Goal: Check status

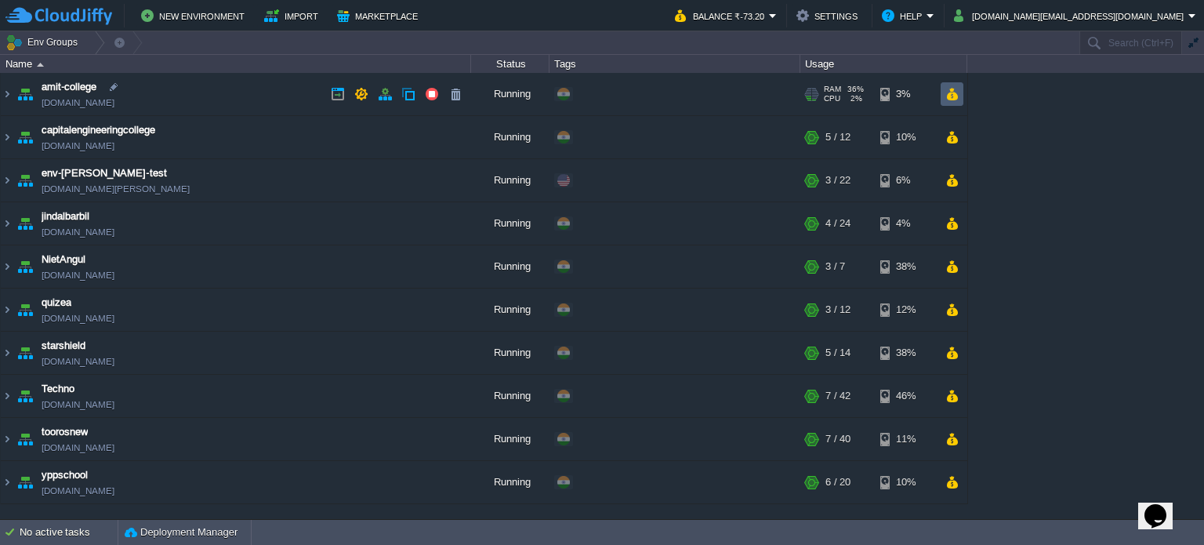
click at [955, 87] on button "button" at bounding box center [951, 94] width 13 height 14
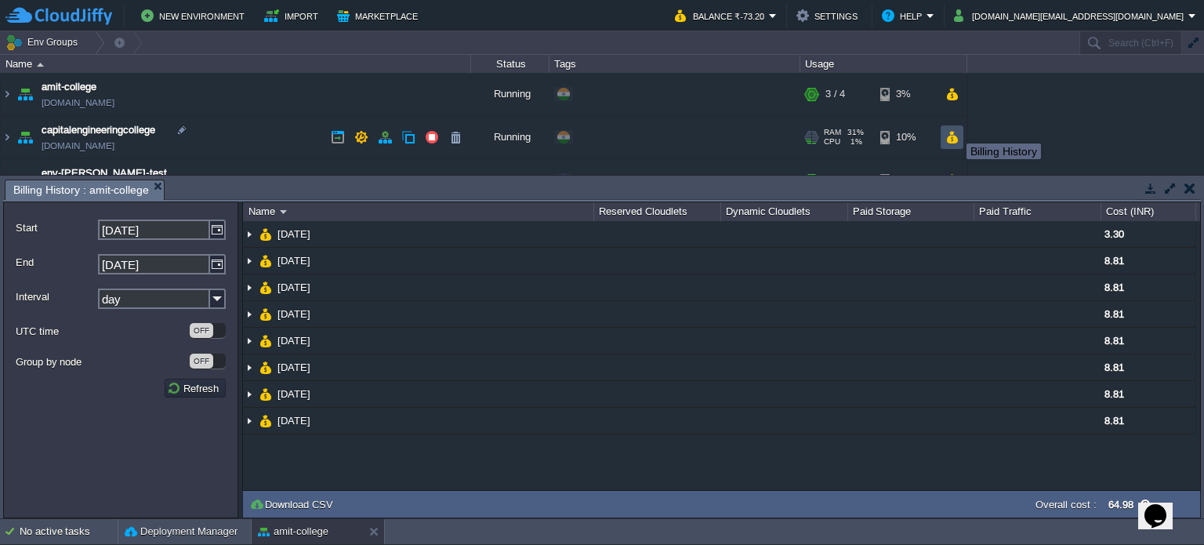
click at [953, 132] on button "button" at bounding box center [951, 137] width 13 height 14
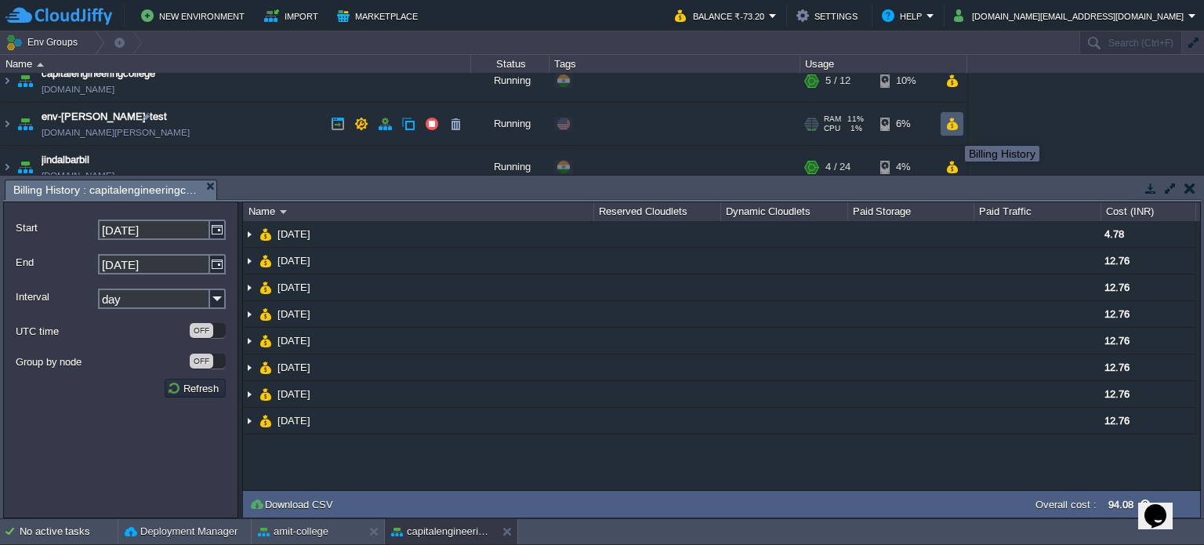
scroll to position [56, 0]
click at [953, 125] on button "button" at bounding box center [951, 124] width 13 height 14
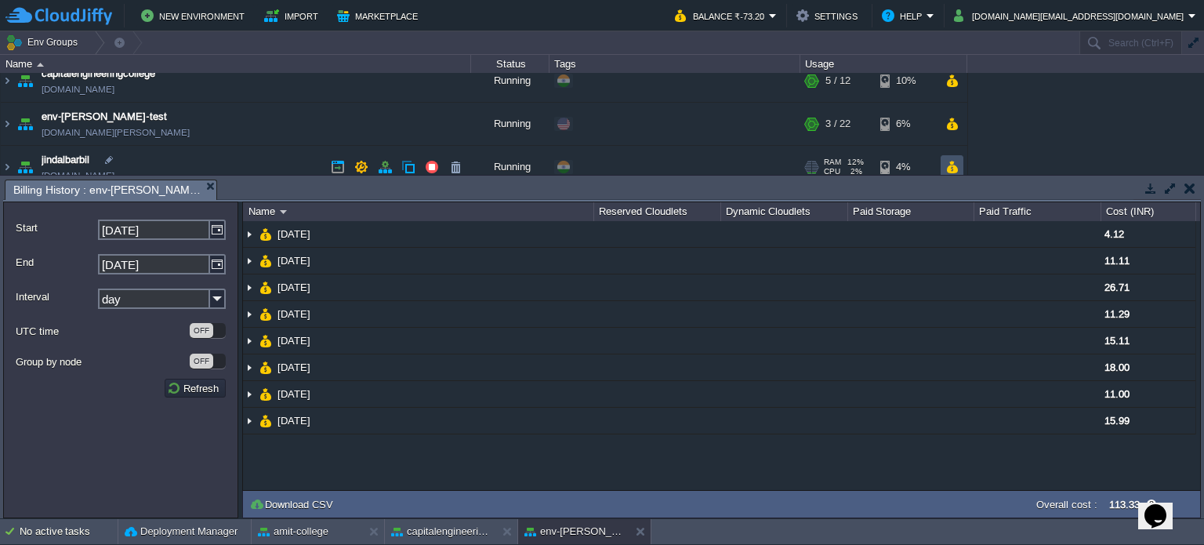
click at [947, 160] on button "button" at bounding box center [951, 167] width 13 height 14
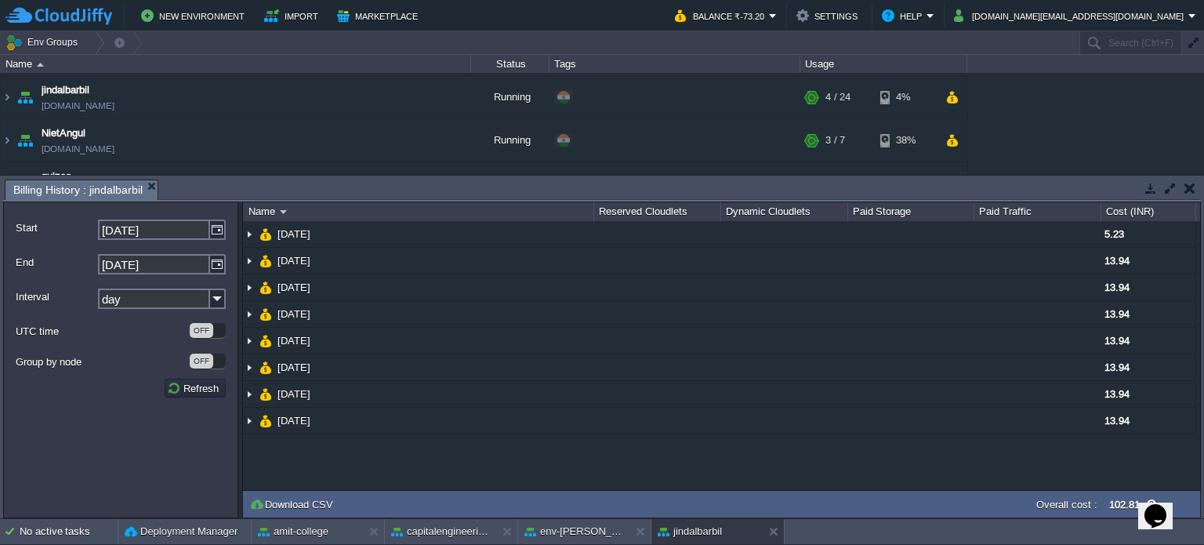
scroll to position [125, 0]
click at [953, 136] on button "button" at bounding box center [951, 141] width 13 height 14
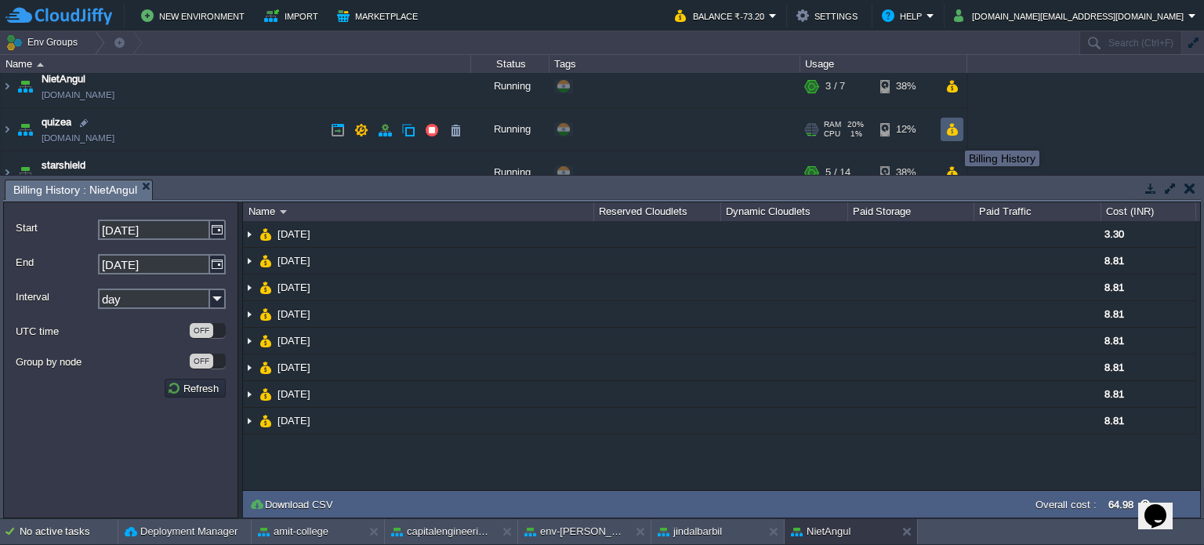
scroll to position [178, 0]
click at [946, 128] on button "button" at bounding box center [951, 132] width 13 height 14
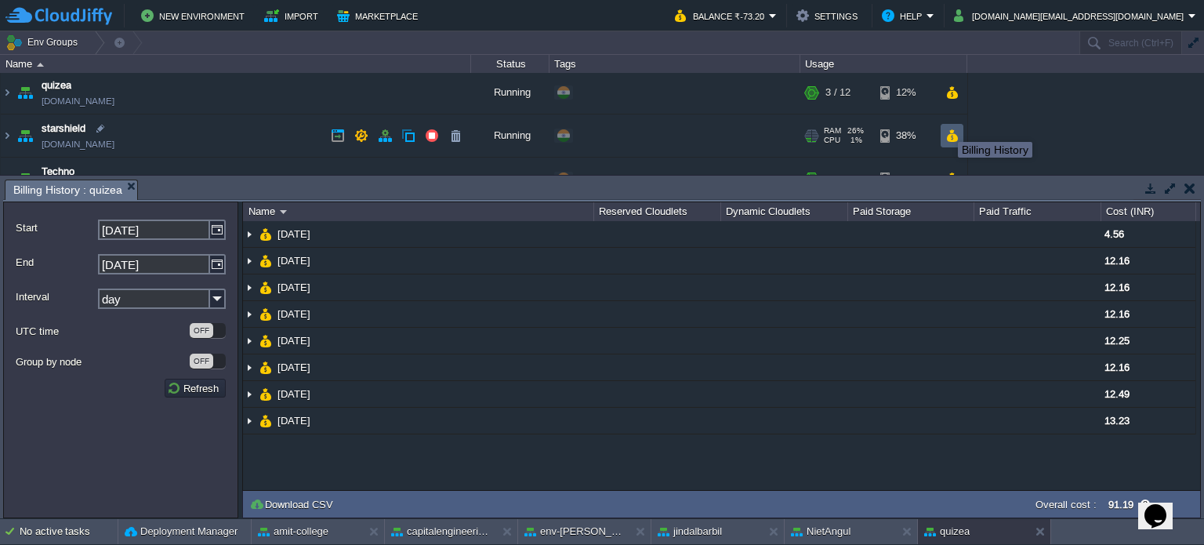
scroll to position [216, 0]
click at [956, 143] on td at bounding box center [952, 137] width 23 height 24
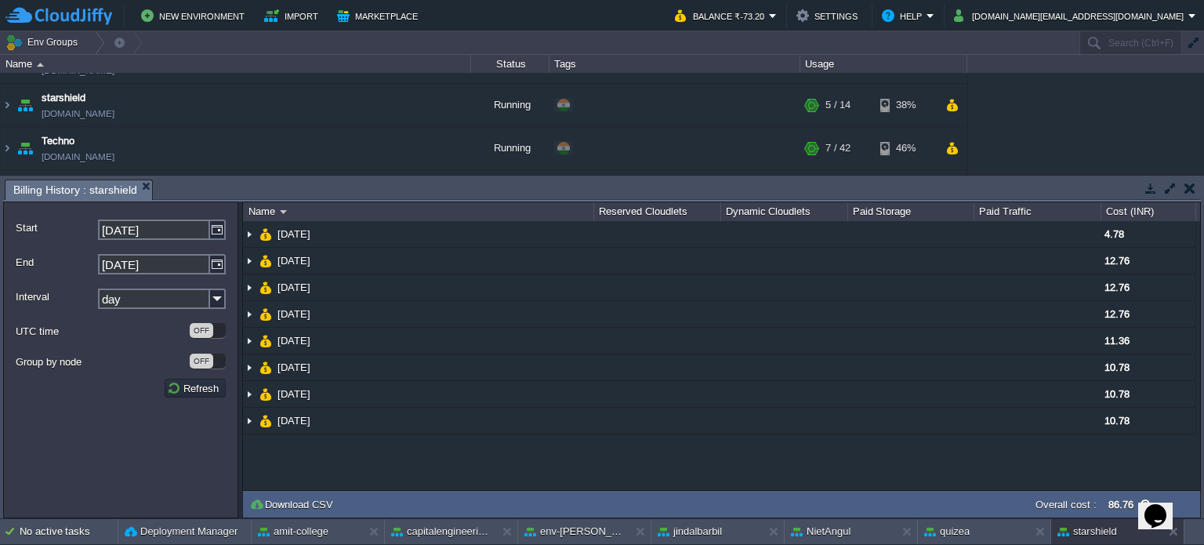
scroll to position [256, 0]
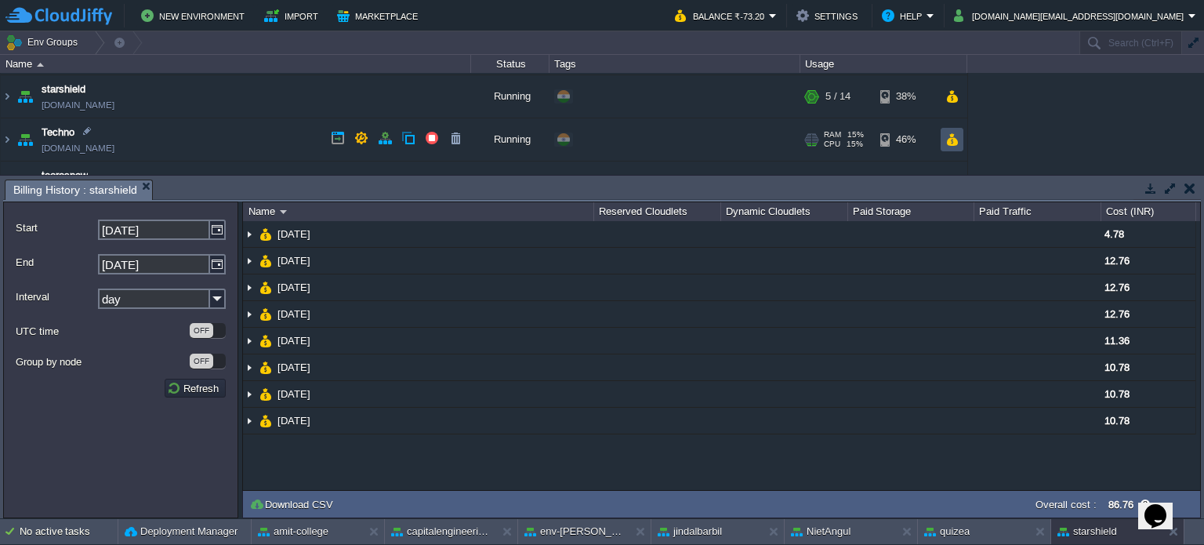
click at [950, 132] on button "button" at bounding box center [951, 139] width 13 height 14
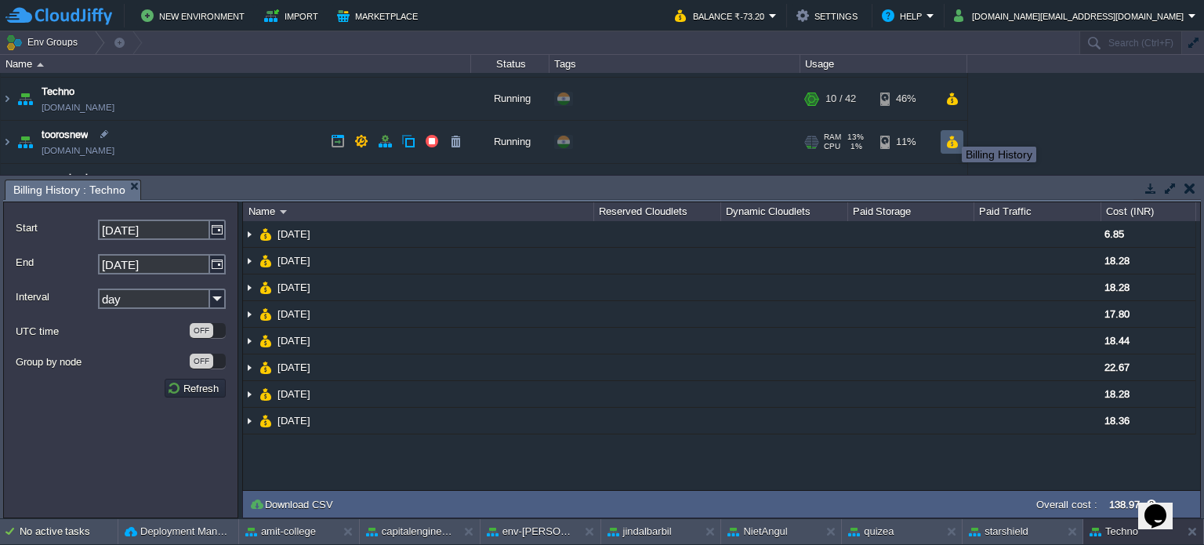
scroll to position [299, 0]
click at [949, 139] on button "button" at bounding box center [951, 139] width 13 height 14
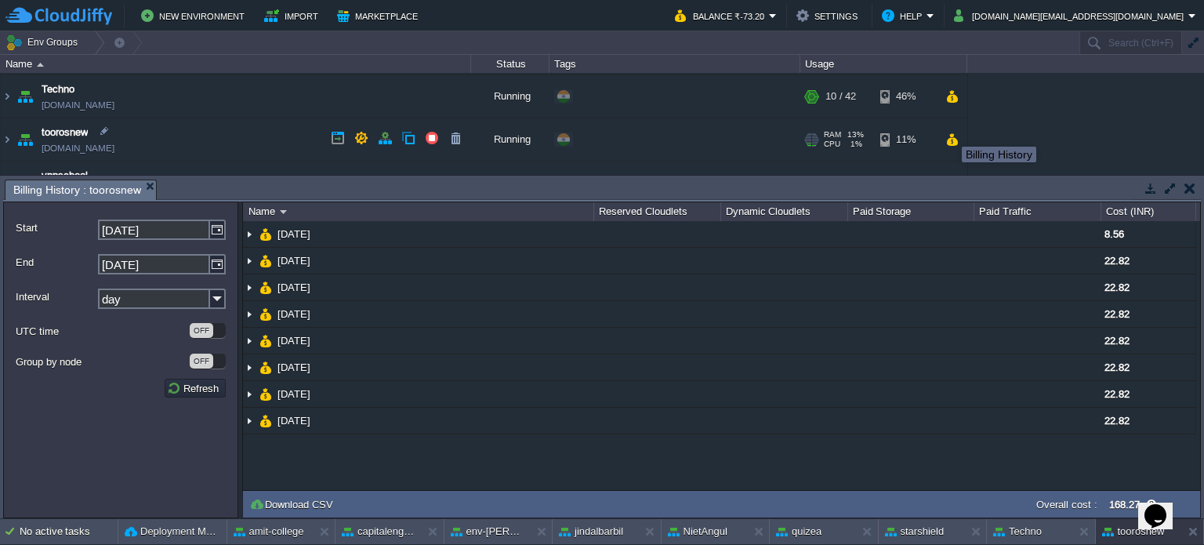
scroll to position [327, 0]
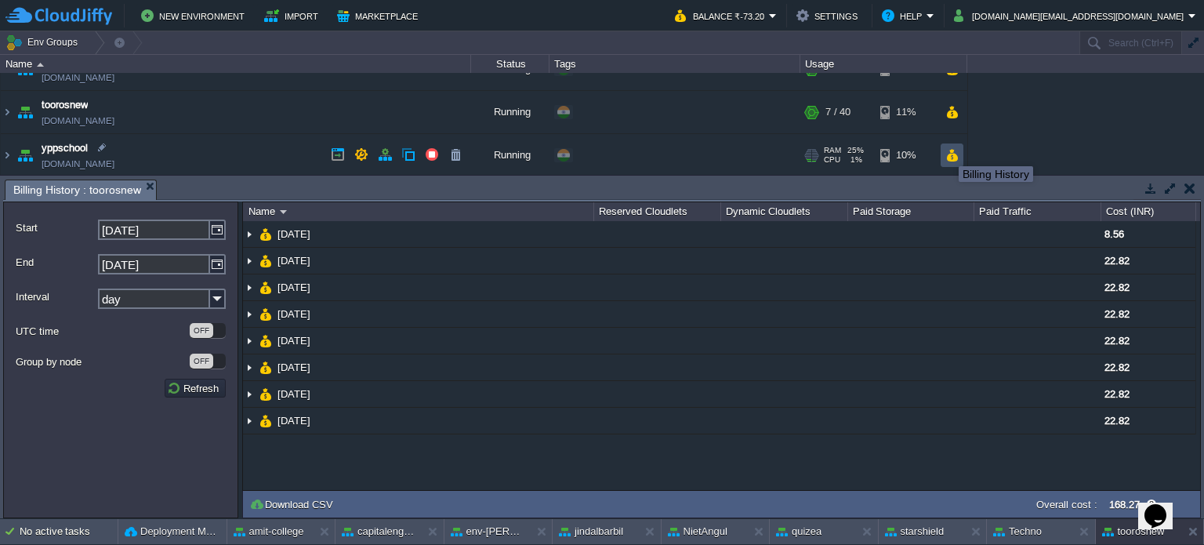
click at [947, 152] on button "button" at bounding box center [951, 155] width 13 height 14
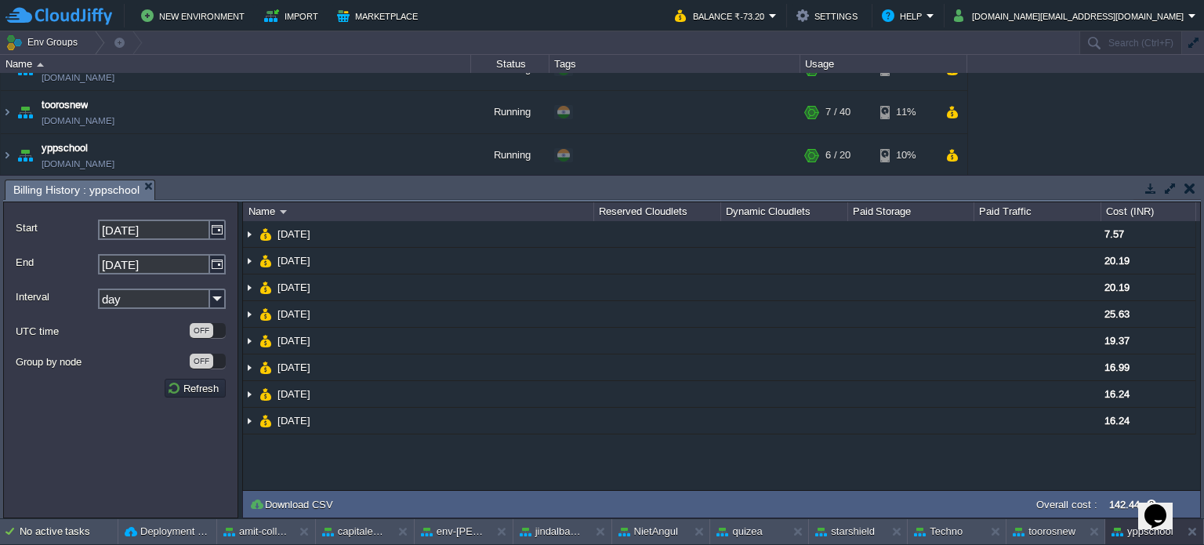
click at [1194, 183] on button "button" at bounding box center [1189, 188] width 11 height 14
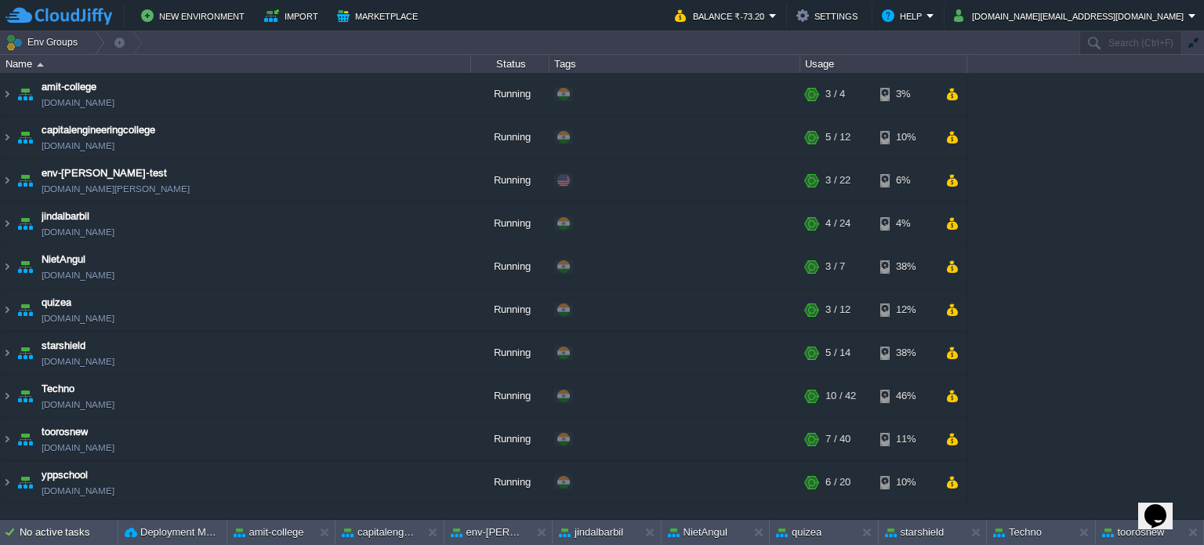
scroll to position [0, 0]
click at [782, 5] on td "Balance ₹-73.20" at bounding box center [725, 16] width 111 height 24
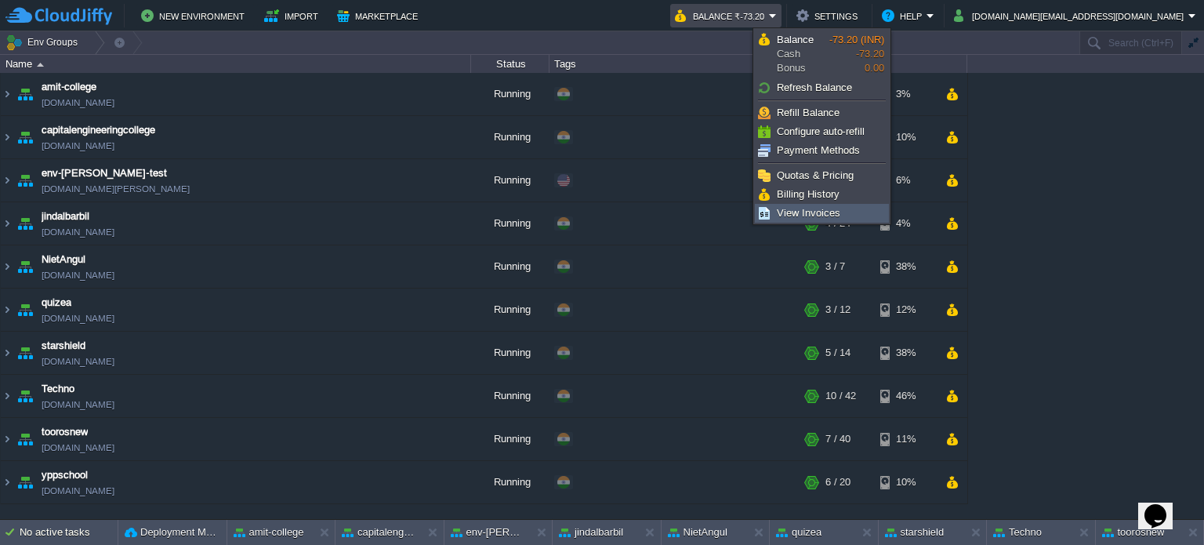
click at [788, 221] on link "View Invoices" at bounding box center [822, 213] width 132 height 17
